Goal: Information Seeking & Learning: Learn about a topic

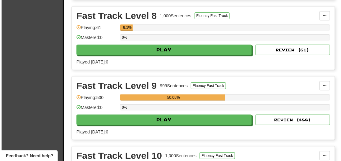
scroll to position [1224, 0]
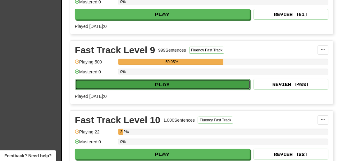
click at [141, 79] on button "Play" at bounding box center [162, 84] width 175 height 11
select select "**"
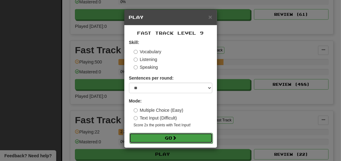
click at [163, 139] on button "Go" at bounding box center [170, 138] width 83 height 11
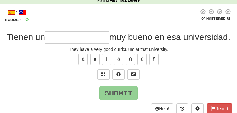
scroll to position [37, 0]
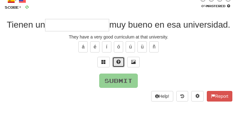
click at [118, 64] on span at bounding box center [118, 62] width 4 height 4
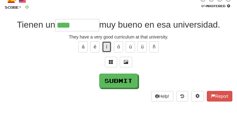
click at [102, 51] on button "í" at bounding box center [106, 46] width 9 height 11
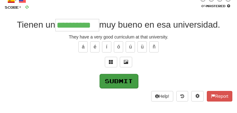
type input "**********"
click at [124, 88] on button "Submit" at bounding box center [118, 81] width 38 height 14
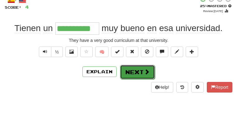
click at [140, 72] on button "Next" at bounding box center [137, 72] width 35 height 14
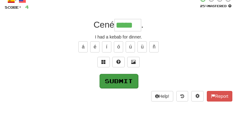
type input "*****"
click at [119, 86] on button "Submit" at bounding box center [118, 81] width 38 height 14
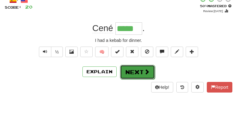
click at [137, 75] on button "Next" at bounding box center [137, 72] width 35 height 14
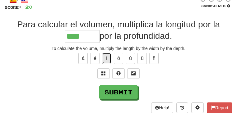
click at [106, 64] on button "í" at bounding box center [106, 58] width 9 height 11
click at [104, 75] on span at bounding box center [103, 73] width 4 height 4
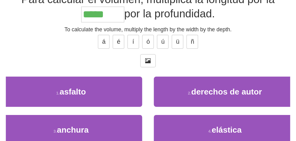
scroll to position [50, 0]
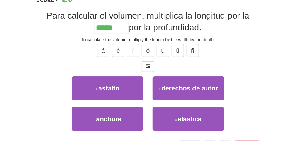
drag, startPoint x: 238, startPoint y: 0, endPoint x: 287, endPoint y: 138, distance: 147.0
click at [289, 139] on div "Correct : 2 Incorrect : 0 To go : 8 Playing : Fast Track Level 9 / Score: 20 0 …" at bounding box center [148, 63] width 296 height 194
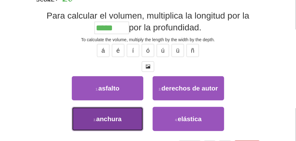
click at [112, 122] on span "anchura" at bounding box center [108, 118] width 25 height 7
type input "*******"
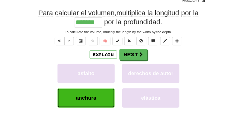
scroll to position [34, 0]
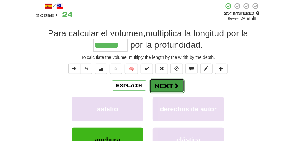
click at [171, 87] on button "Next" at bounding box center [166, 86] width 35 height 14
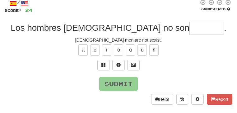
drag, startPoint x: 296, startPoint y: 0, endPoint x: 227, endPoint y: 89, distance: 112.2
click at [227, 88] on div "Submit" at bounding box center [118, 84] width 227 height 14
drag, startPoint x: 168, startPoint y: 24, endPoint x: 167, endPoint y: 28, distance: 3.5
click at [167, 24] on div "/ Score: 24 0 % Mastered Los hombres alemanes no son . German men are not sexis…" at bounding box center [118, 51] width 227 height 105
click at [189, 30] on input "text" at bounding box center [206, 28] width 34 height 12
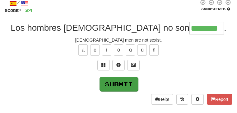
type input "********"
click at [119, 86] on button "Submit" at bounding box center [118, 84] width 38 height 14
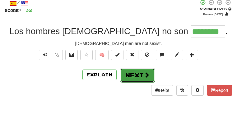
click at [142, 73] on button "Next" at bounding box center [137, 75] width 35 height 14
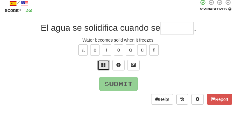
click at [101, 70] on button at bounding box center [103, 65] width 12 height 11
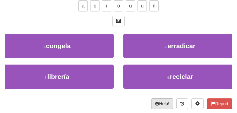
scroll to position [96, 0]
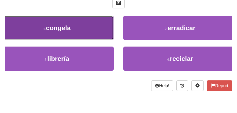
click at [79, 38] on button "1 . congela" at bounding box center [57, 28] width 114 height 24
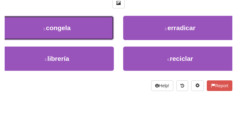
type input "*******"
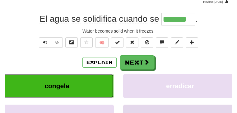
scroll to position [45, 0]
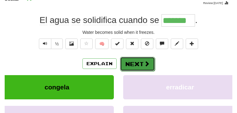
click at [139, 70] on button "Next" at bounding box center [137, 64] width 35 height 14
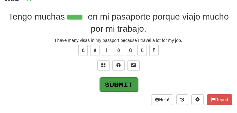
type input "*****"
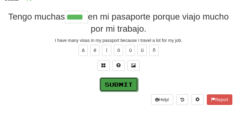
click at [125, 88] on button "Submit" at bounding box center [118, 84] width 38 height 14
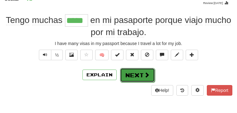
click at [129, 75] on button "Next" at bounding box center [137, 75] width 35 height 14
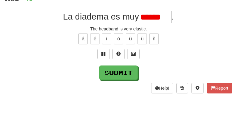
drag, startPoint x: 148, startPoint y: 26, endPoint x: 145, endPoint y: 28, distance: 3.8
click at [152, 23] on input "******" at bounding box center [155, 17] width 33 height 12
click at [78, 44] on button "á" at bounding box center [82, 38] width 9 height 11
click at [167, 23] on input "******" at bounding box center [155, 17] width 33 height 12
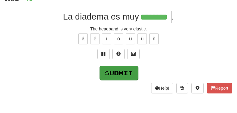
type input "********"
click at [114, 80] on button "Submit" at bounding box center [118, 73] width 38 height 14
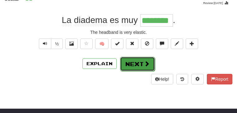
click at [133, 65] on button "Next" at bounding box center [137, 64] width 35 height 14
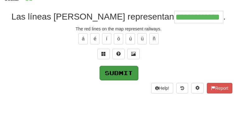
type input "**********"
click at [115, 77] on button "Submit" at bounding box center [118, 73] width 38 height 14
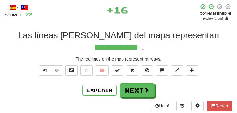
scroll to position [20, 0]
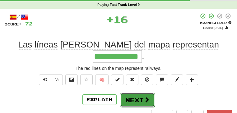
click at [138, 93] on button "Next" at bounding box center [137, 100] width 35 height 14
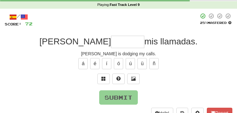
scroll to position [45, 0]
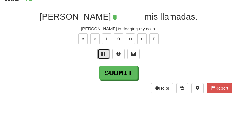
click at [107, 59] on button at bounding box center [103, 54] width 12 height 11
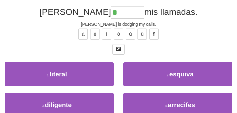
scroll to position [70, 0]
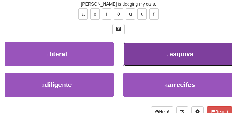
click at [174, 58] on button "2 . esquiva" at bounding box center [180, 54] width 114 height 24
type input "*******"
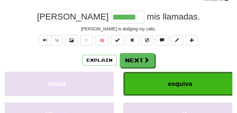
scroll to position [47, 0]
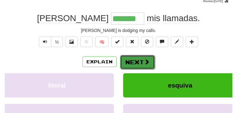
click at [136, 63] on button "Next" at bounding box center [137, 62] width 35 height 14
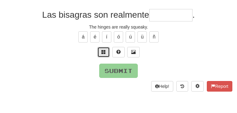
click at [102, 54] on span at bounding box center [103, 52] width 4 height 4
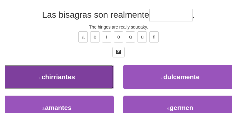
click at [75, 80] on span "chirriantes" at bounding box center [58, 76] width 33 height 7
type input "**********"
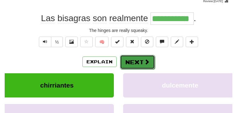
click at [136, 63] on button "Next" at bounding box center [137, 62] width 35 height 14
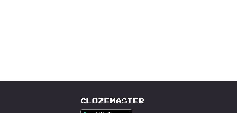
scroll to position [75, 0]
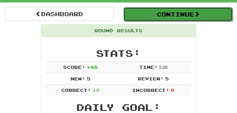
click at [181, 14] on button "Continue" at bounding box center [177, 14] width 109 height 14
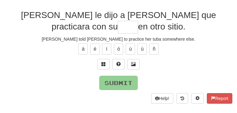
scroll to position [37, 0]
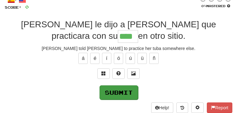
type input "****"
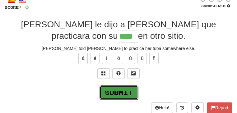
click at [118, 97] on button "Submit" at bounding box center [118, 92] width 38 height 14
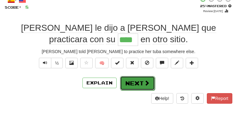
click at [131, 84] on button "Next" at bounding box center [137, 83] width 35 height 14
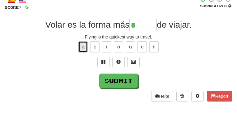
click at [78, 52] on button "á" at bounding box center [82, 46] width 9 height 11
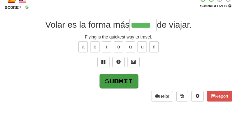
type input "******"
click at [117, 87] on button "Submit" at bounding box center [118, 81] width 38 height 14
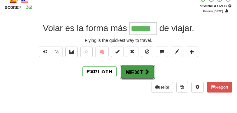
click at [141, 74] on button "Next" at bounding box center [137, 72] width 35 height 14
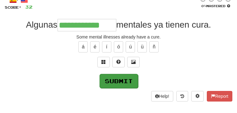
type input "**********"
click at [104, 86] on button "Submit" at bounding box center [118, 81] width 38 height 14
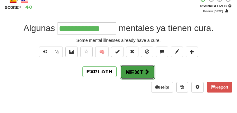
click at [131, 71] on button "Next" at bounding box center [137, 72] width 35 height 14
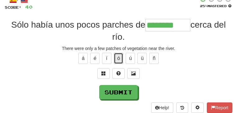
click at [118, 63] on button "ó" at bounding box center [118, 58] width 9 height 11
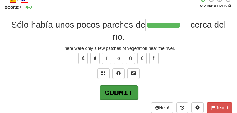
type input "**********"
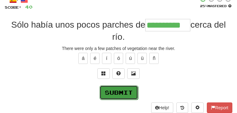
click at [116, 98] on button "Submit" at bounding box center [118, 92] width 38 height 14
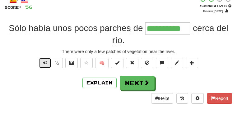
click at [49, 67] on button "Text-to-speech controls" at bounding box center [45, 63] width 12 height 11
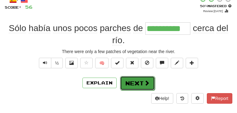
click at [130, 85] on button "Next" at bounding box center [137, 83] width 35 height 14
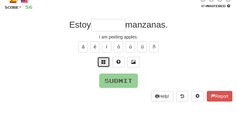
click at [106, 67] on button at bounding box center [103, 62] width 12 height 11
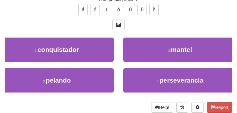
scroll to position [62, 0]
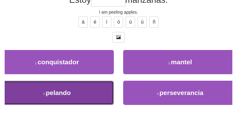
click at [57, 97] on button "3 . pelando" at bounding box center [57, 93] width 114 height 24
type input "*******"
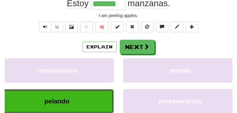
scroll to position [64, 0]
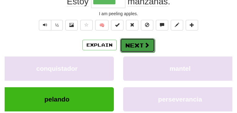
click at [142, 47] on button "Next" at bounding box center [137, 45] width 35 height 14
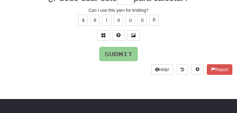
scroll to position [62, 0]
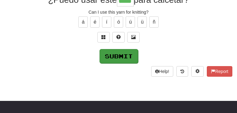
type input "****"
click at [117, 60] on button "Submit" at bounding box center [118, 56] width 38 height 14
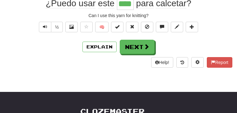
scroll to position [64, 0]
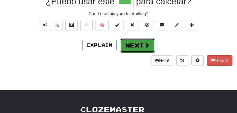
click at [135, 49] on button "Next" at bounding box center [137, 45] width 35 height 14
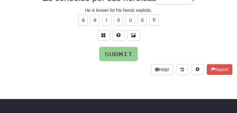
scroll to position [62, 0]
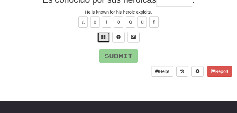
click at [102, 39] on span at bounding box center [103, 37] width 4 height 4
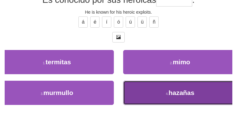
click at [168, 96] on span "hazañas" at bounding box center [181, 92] width 26 height 7
type input "*******"
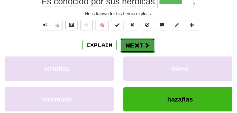
click at [137, 49] on button "Next" at bounding box center [137, 45] width 35 height 14
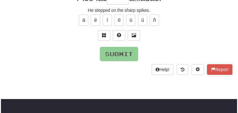
scroll to position [62, 0]
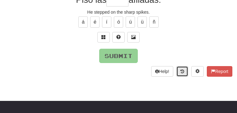
click at [180, 74] on icon at bounding box center [182, 71] width 4 height 4
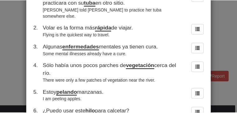
scroll to position [0, 0]
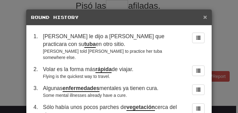
click at [204, 17] on span "×" at bounding box center [206, 16] width 4 height 7
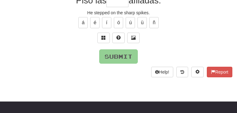
scroll to position [62, 0]
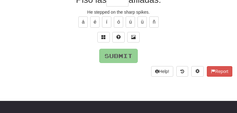
click at [110, 5] on input "text" at bounding box center [117, 0] width 22 height 12
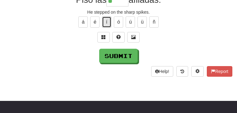
click at [102, 28] on button "í" at bounding box center [106, 21] width 9 height 11
click at [104, 39] on span at bounding box center [103, 37] width 4 height 4
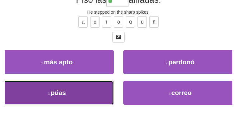
click at [66, 94] on span "púas" at bounding box center [58, 92] width 15 height 7
type input "****"
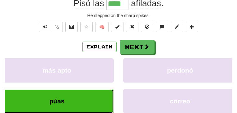
scroll to position [64, 0]
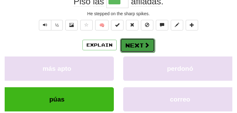
click at [136, 48] on button "Next" at bounding box center [137, 45] width 35 height 14
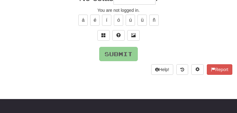
scroll to position [62, 0]
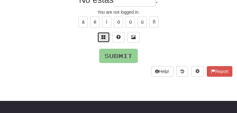
click at [103, 41] on button at bounding box center [103, 37] width 12 height 11
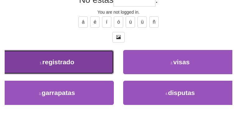
click at [74, 63] on span "registrado" at bounding box center [58, 61] width 32 height 7
type input "**********"
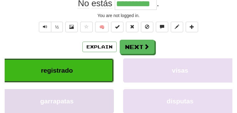
scroll to position [64, 0]
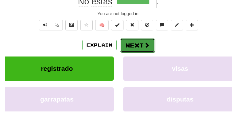
click at [141, 47] on button "Next" at bounding box center [137, 45] width 35 height 14
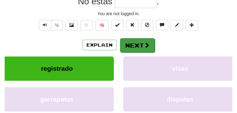
scroll to position [62, 0]
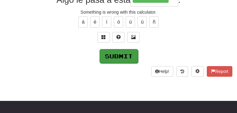
type input "**********"
click at [116, 63] on button "Submit" at bounding box center [118, 56] width 38 height 14
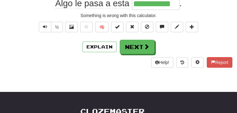
scroll to position [64, 0]
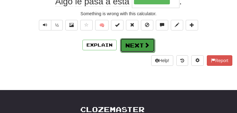
click at [140, 44] on button "Next" at bounding box center [137, 45] width 35 height 14
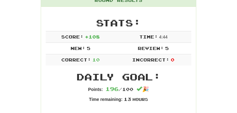
scroll to position [54, 0]
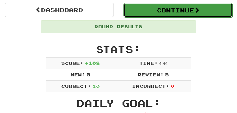
click at [175, 13] on button "Continue" at bounding box center [177, 10] width 109 height 14
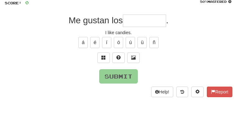
scroll to position [49, 0]
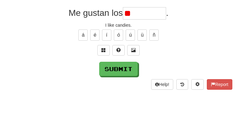
type input "*"
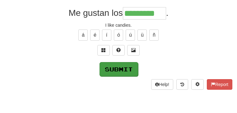
type input "*********"
click at [119, 75] on button "Submit" at bounding box center [118, 69] width 38 height 14
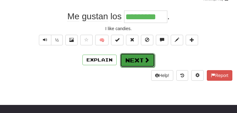
click at [137, 58] on button "Next" at bounding box center [137, 60] width 35 height 14
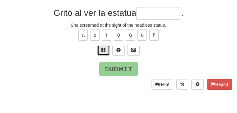
click at [102, 52] on span at bounding box center [103, 50] width 4 height 4
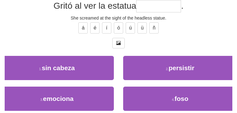
scroll to position [61, 0]
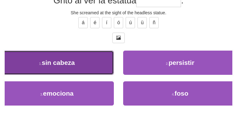
click at [75, 64] on span "sin cabeza" at bounding box center [58, 62] width 33 height 7
type input "**********"
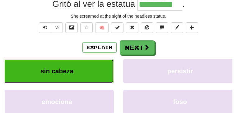
scroll to position [63, 0]
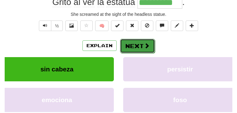
click at [139, 45] on button "Next" at bounding box center [137, 46] width 35 height 14
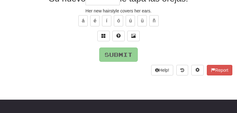
scroll to position [61, 0]
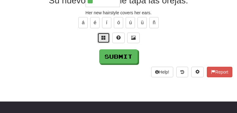
click at [101, 43] on button at bounding box center [103, 38] width 12 height 11
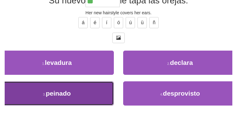
click at [71, 95] on span "peinado" at bounding box center [58, 93] width 25 height 7
type input "*******"
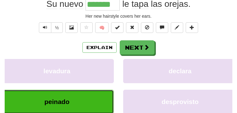
scroll to position [63, 0]
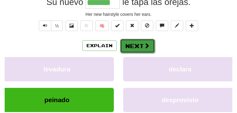
click at [139, 48] on button "Next" at bounding box center [137, 46] width 35 height 14
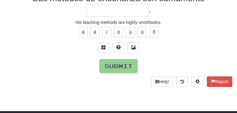
scroll to position [61, 0]
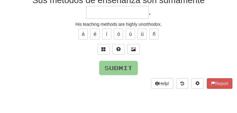
type input "*"
click at [106, 55] on button at bounding box center [103, 49] width 12 height 11
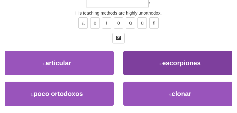
scroll to position [74, 0]
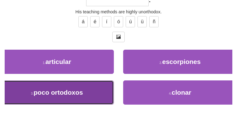
click at [94, 92] on button "3 . poco ortodoxos" at bounding box center [57, 92] width 114 height 24
type input "**********"
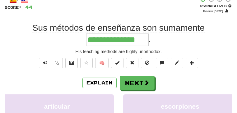
scroll to position [0, 0]
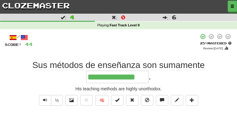
click at [0, 0] on link "Dashboard" at bounding box center [0, 0] width 0 height 0
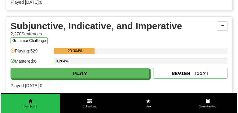
scroll to position [1987, 0]
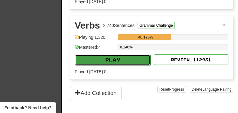
select select "**"
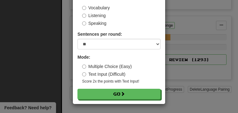
scroll to position [44, 0]
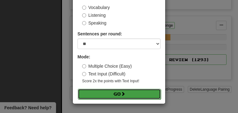
click at [112, 92] on button "Go" at bounding box center [119, 94] width 83 height 11
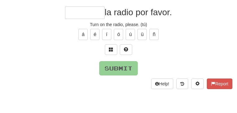
scroll to position [37, 0]
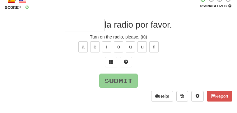
drag, startPoint x: 62, startPoint y: 26, endPoint x: 67, endPoint y: 30, distance: 6.0
click at [67, 30] on div "la radio por favor." at bounding box center [118, 25] width 227 height 12
click at [67, 30] on input "text" at bounding box center [84, 25] width 39 height 12
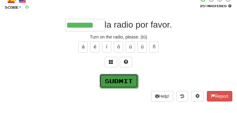
click at [119, 86] on button "Submit" at bounding box center [118, 81] width 38 height 14
type input "********"
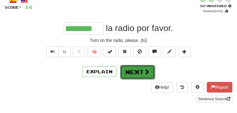
click at [135, 78] on button "Next" at bounding box center [137, 72] width 35 height 14
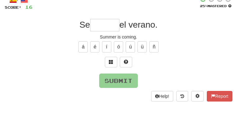
type input "*"
click at [110, 64] on span at bounding box center [111, 62] width 4 height 4
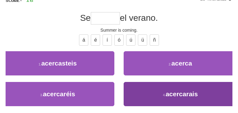
scroll to position [50, 0]
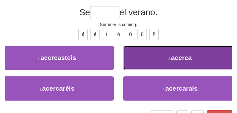
click at [161, 70] on button "2 . acerca" at bounding box center [180, 58] width 114 height 24
type input "******"
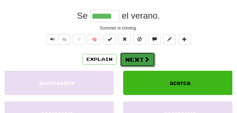
click at [138, 63] on button "Next" at bounding box center [137, 59] width 35 height 14
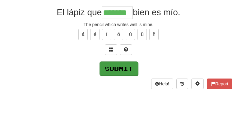
type input "*******"
click at [111, 73] on button "Submit" at bounding box center [118, 68] width 38 height 14
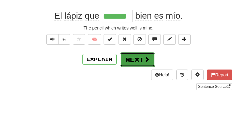
click at [142, 59] on button "Next" at bounding box center [137, 59] width 35 height 14
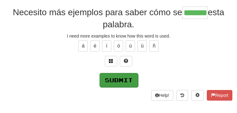
type input "*******"
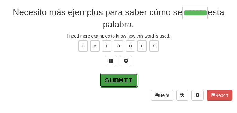
click at [129, 85] on button "Submit" at bounding box center [118, 80] width 38 height 14
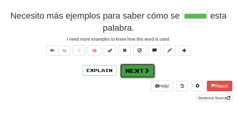
click at [133, 74] on button "Next" at bounding box center [137, 71] width 35 height 14
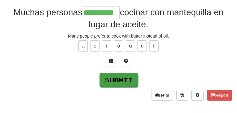
type input "*********"
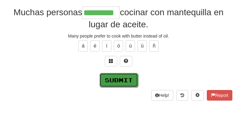
click at [121, 87] on button "Submit" at bounding box center [118, 80] width 38 height 14
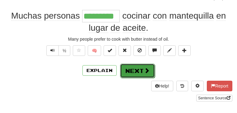
click at [133, 75] on button "Next" at bounding box center [137, 71] width 35 height 14
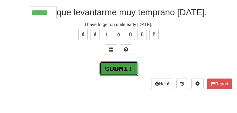
click at [126, 75] on button "Submit" at bounding box center [118, 68] width 38 height 14
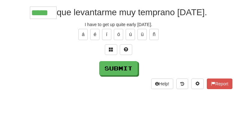
type input "*****"
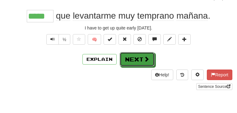
drag, startPoint x: 141, startPoint y: 57, endPoint x: 139, endPoint y: 60, distance: 3.3
click at [140, 59] on button "Next" at bounding box center [137, 59] width 35 height 14
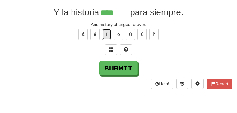
click at [102, 37] on button "í" at bounding box center [106, 34] width 9 height 11
click at [120, 35] on button "ó" at bounding box center [118, 34] width 9 height 11
type input "******"
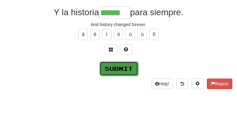
click at [118, 73] on button "Submit" at bounding box center [118, 68] width 38 height 14
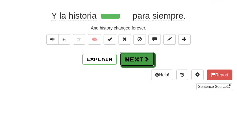
click at [139, 62] on button "Next" at bounding box center [137, 59] width 35 height 14
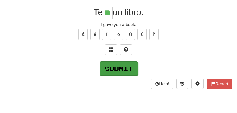
type input "**"
click at [118, 71] on button "Submit" at bounding box center [118, 68] width 38 height 14
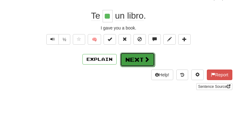
click at [135, 59] on button "Next" at bounding box center [137, 59] width 35 height 14
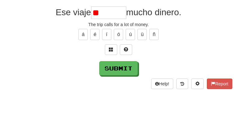
type input "*"
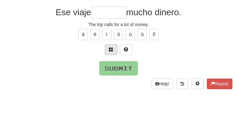
type input "*"
click at [108, 55] on button at bounding box center [111, 49] width 12 height 11
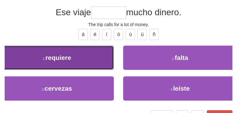
click at [71, 61] on span "requiere" at bounding box center [58, 57] width 26 height 7
type input "********"
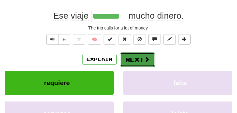
click at [138, 62] on button "Next" at bounding box center [137, 59] width 35 height 14
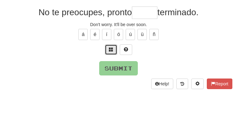
click at [111, 52] on span at bounding box center [111, 49] width 4 height 4
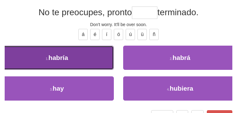
click at [90, 59] on button "1 . habría" at bounding box center [57, 58] width 114 height 24
type input "*****"
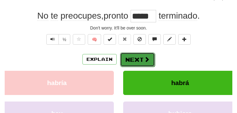
click at [133, 61] on button "Next" at bounding box center [137, 59] width 35 height 14
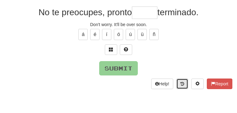
click at [180, 86] on icon at bounding box center [182, 84] width 4 height 4
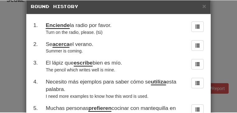
scroll to position [0, 0]
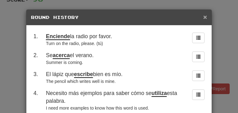
click at [204, 17] on span "×" at bounding box center [206, 16] width 4 height 7
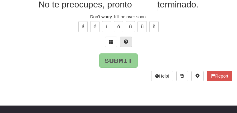
scroll to position [75, 0]
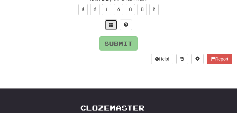
drag, startPoint x: 110, startPoint y: 33, endPoint x: 110, endPoint y: 36, distance: 3.4
click at [110, 27] on span at bounding box center [111, 24] width 4 height 4
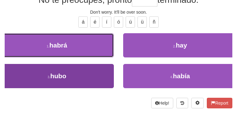
drag, startPoint x: 88, startPoint y: 53, endPoint x: 98, endPoint y: 101, distance: 49.4
click at [88, 54] on button "1 . habrá" at bounding box center [57, 45] width 114 height 24
type input "*****"
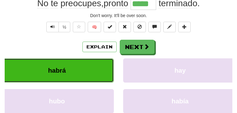
scroll to position [64, 0]
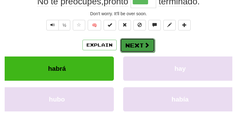
click at [132, 46] on button "Next" at bounding box center [137, 45] width 35 height 14
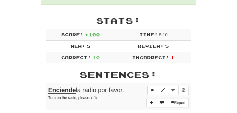
scroll to position [91, 0]
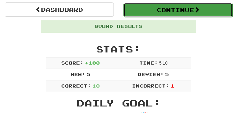
click at [166, 14] on button "Continue" at bounding box center [177, 10] width 109 height 14
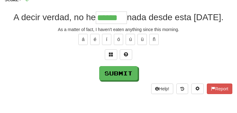
scroll to position [42, 0]
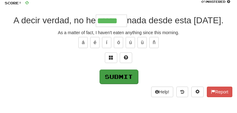
type input "******"
click at [119, 83] on button "Submit" at bounding box center [118, 77] width 38 height 14
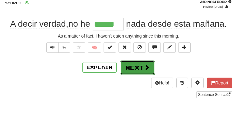
click at [131, 68] on button "Next" at bounding box center [137, 68] width 35 height 14
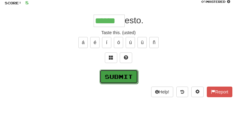
click at [119, 81] on button "Submit" at bounding box center [118, 77] width 38 height 14
type input "******"
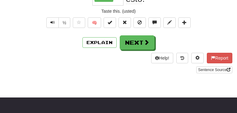
scroll to position [79, 0]
